Goal: Check status: Check status

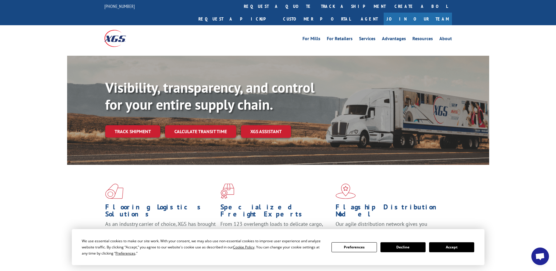
click at [455, 247] on button "Accept" at bounding box center [451, 247] width 45 height 10
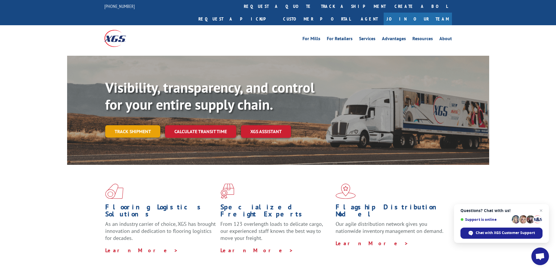
click at [151, 125] on link "Track shipment" at bounding box center [132, 131] width 55 height 12
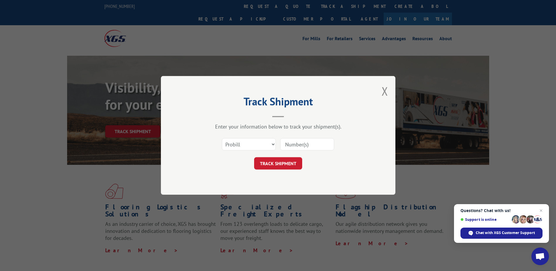
click at [304, 146] on input at bounding box center [307, 144] width 54 height 12
paste input "13662837"
type input "13662837"
click at [281, 163] on button "TRACK SHIPMENT" at bounding box center [278, 163] width 48 height 12
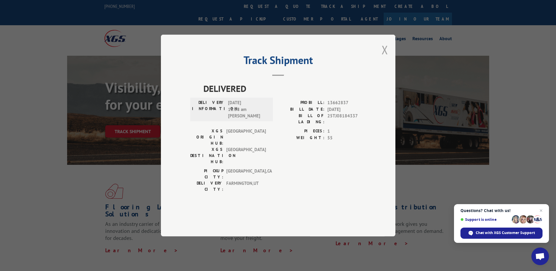
click at [386, 57] on button "Close modal" at bounding box center [384, 50] width 6 height 16
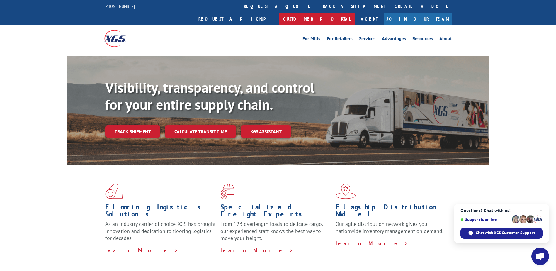
click at [355, 13] on link "Customer Portal" at bounding box center [317, 19] width 76 height 13
